Goal: Transaction & Acquisition: Subscribe to service/newsletter

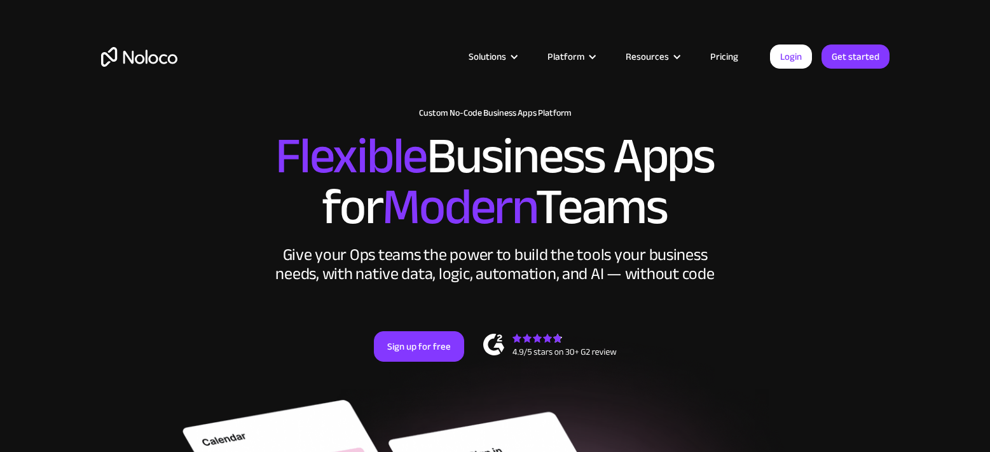
click at [709, 64] on link "Pricing" at bounding box center [724, 56] width 60 height 17
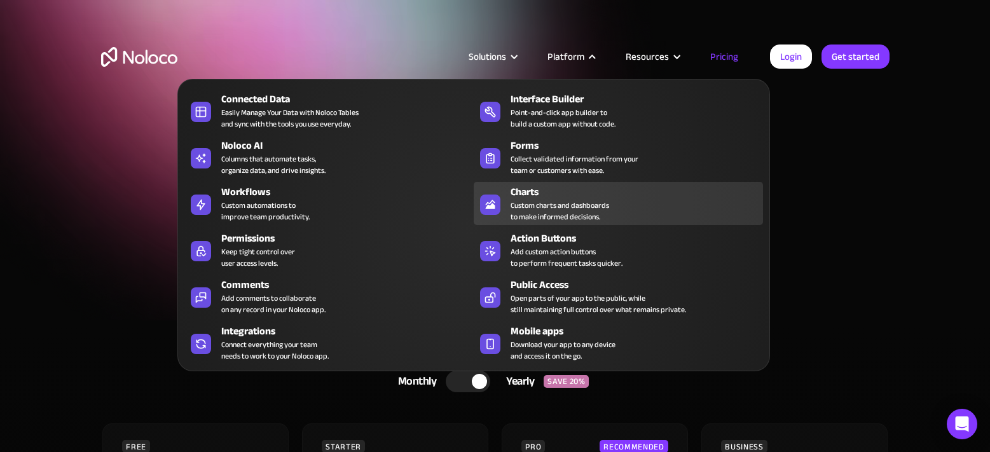
click at [563, 200] on div "Custom charts and dashboards to make informed decisions." at bounding box center [559, 211] width 99 height 23
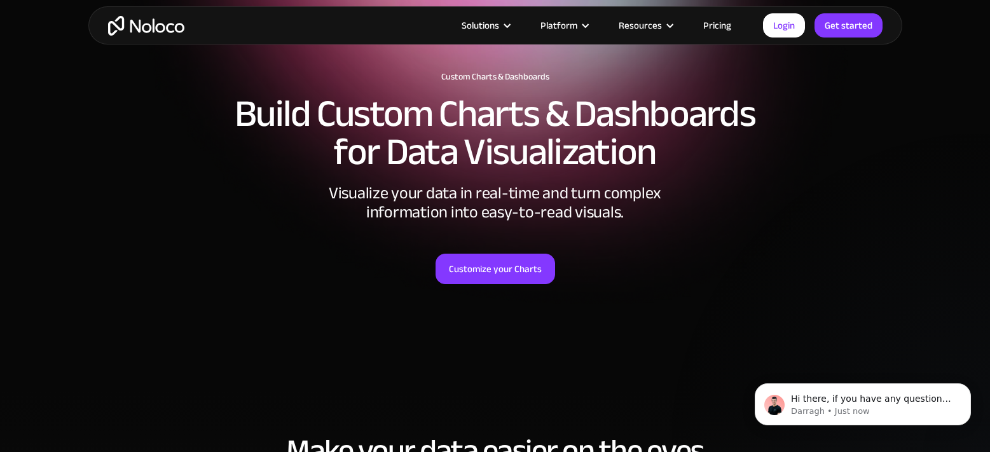
scroll to position [148, 0]
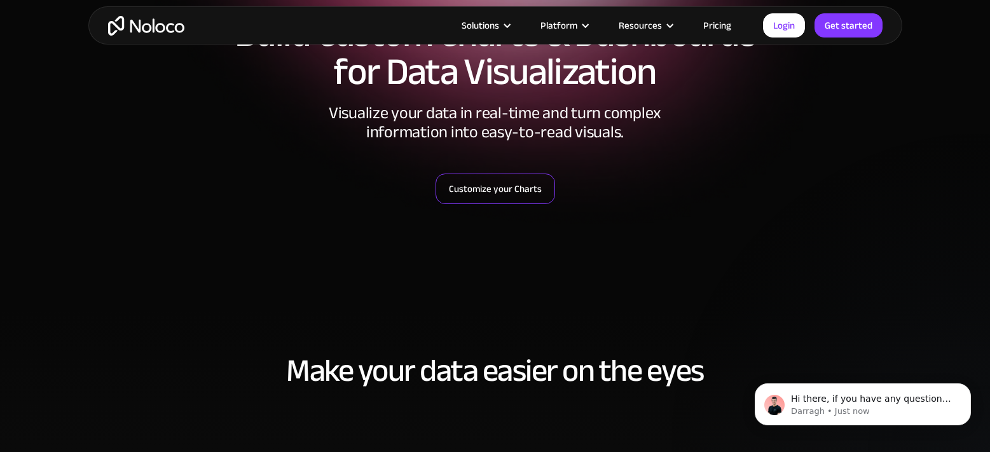
click at [496, 189] on link "Customize your Charts" at bounding box center [494, 189] width 119 height 31
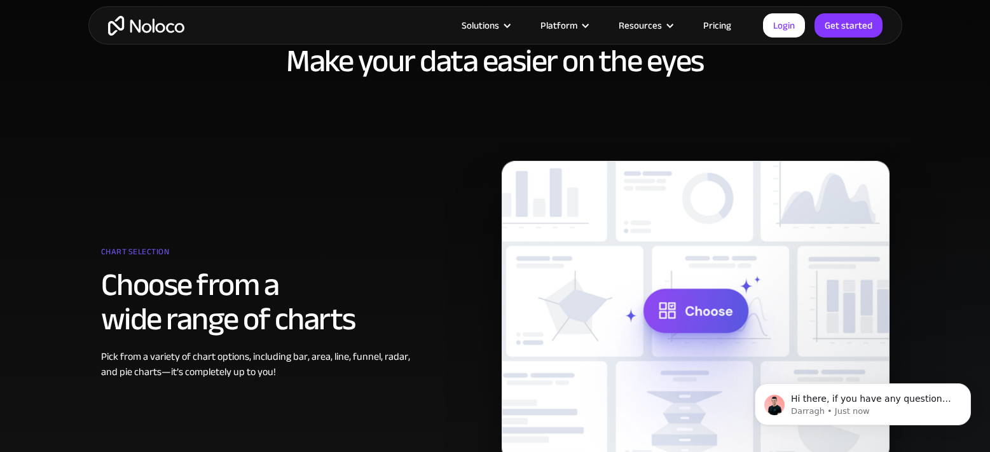
scroll to position [491, 0]
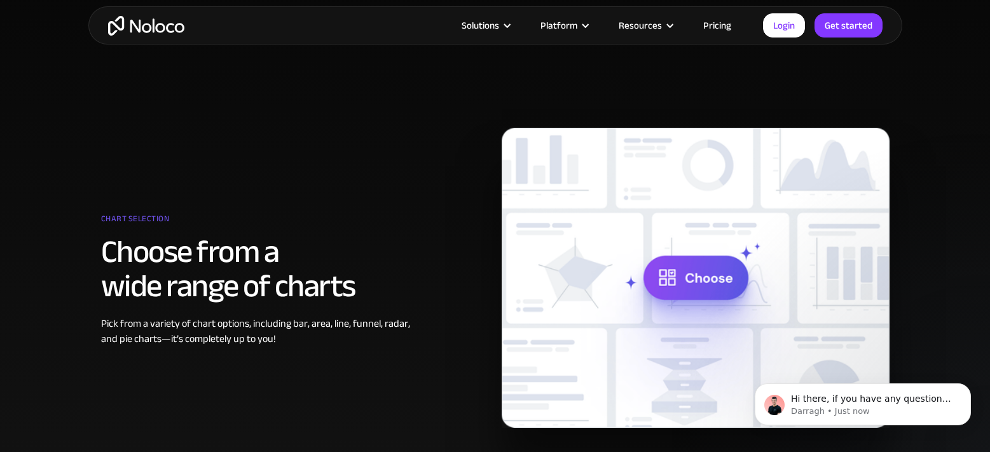
click at [688, 280] on img at bounding box center [695, 278] width 388 height 300
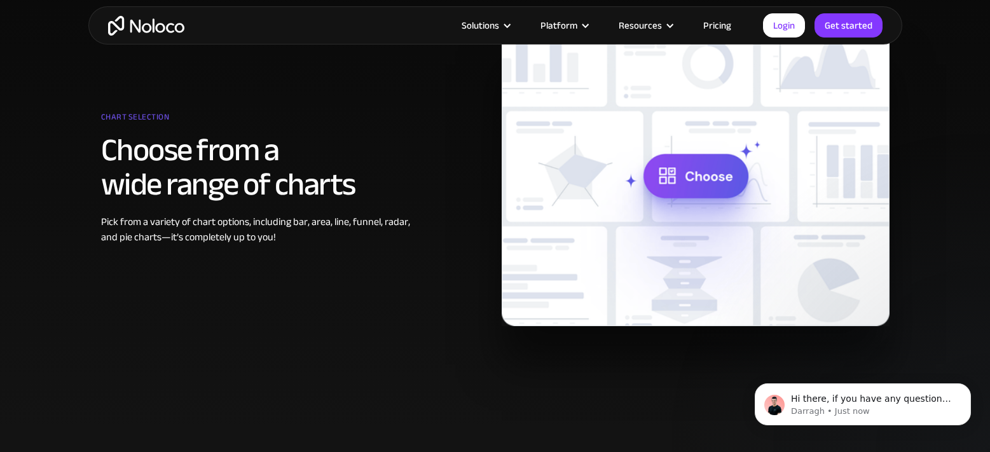
scroll to position [659, 0]
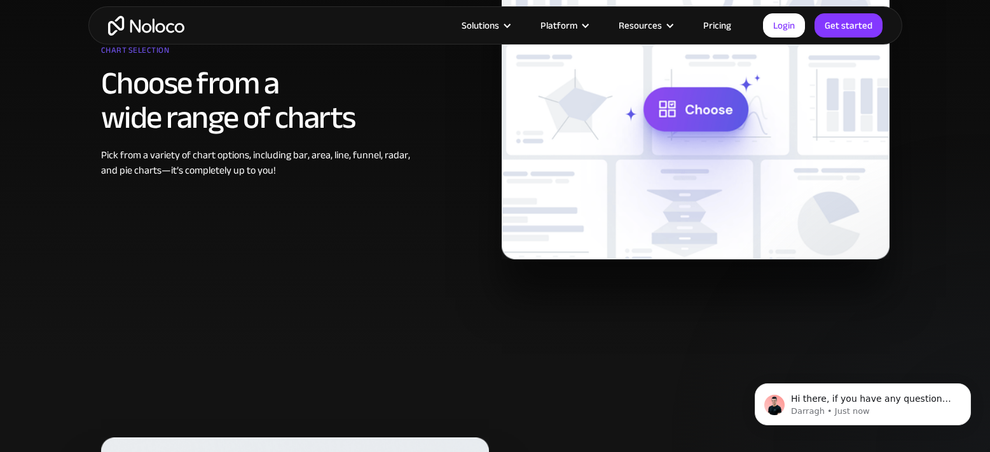
click at [325, 278] on div "Make your data easier on the eyes Chart selection Choose from a wide range of c…" at bounding box center [495, 64] width 814 height 468
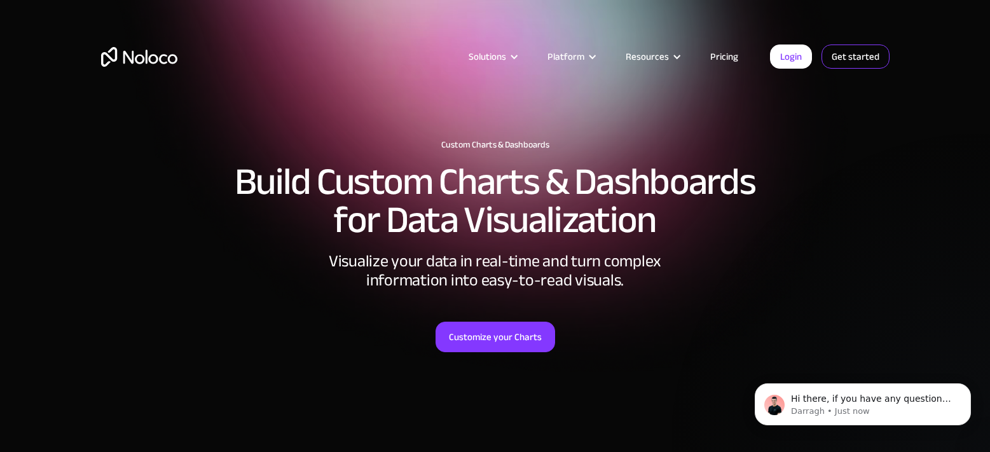
click at [0, 0] on link "Get started" at bounding box center [0, 0] width 0 height 0
